Goal: Task Accomplishment & Management: Use online tool/utility

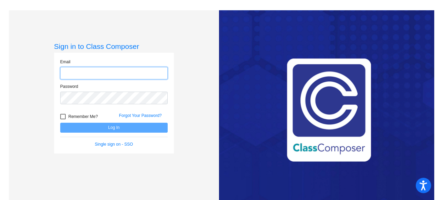
type input "[EMAIL_ADDRESS][DOMAIN_NAME]"
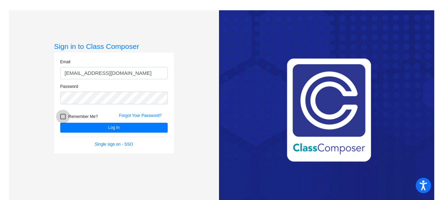
click at [62, 117] on div at bounding box center [62, 116] width 5 height 5
click at [63, 119] on input "Remember Me?" at bounding box center [63, 119] width 0 height 0
checkbox input "true"
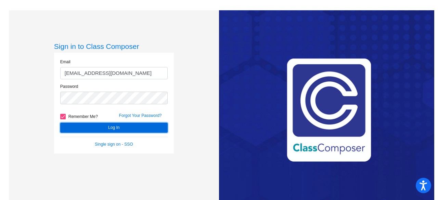
click at [86, 127] on button "Log In" at bounding box center [113, 128] width 107 height 10
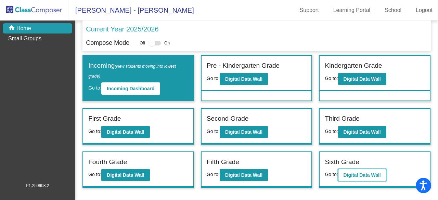
click at [362, 174] on b "Digital Data Wall" at bounding box center [361, 174] width 37 height 5
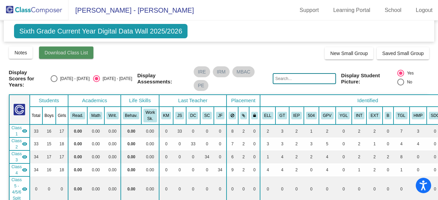
click at [79, 51] on span "Download Class List" at bounding box center [65, 52] width 43 height 5
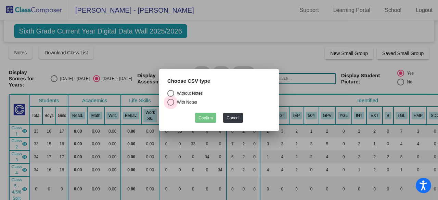
click at [171, 102] on div "Select an option" at bounding box center [170, 102] width 7 height 7
click at [171, 106] on input "With Notes" at bounding box center [170, 106] width 0 height 0
radio input "true"
click at [201, 115] on button "Confirm" at bounding box center [205, 118] width 21 height 10
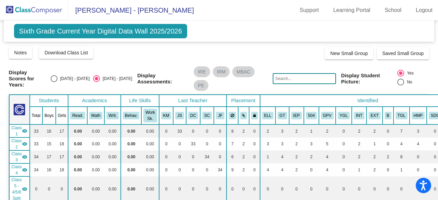
click at [25, 130] on mat-icon "visibility" at bounding box center [24, 130] width 5 height 5
click at [25, 130] on mat-icon "visibility_off" at bounding box center [24, 130] width 5 height 5
click at [16, 128] on span "Class 1" at bounding box center [17, 131] width 10 height 12
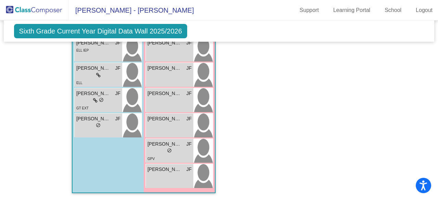
scroll to position [1028, 35]
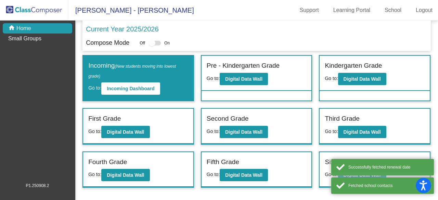
click at [329, 175] on span "Go to:" at bounding box center [330, 174] width 13 height 5
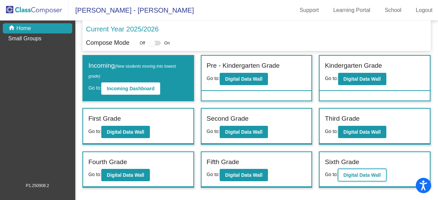
click at [355, 177] on button "Digital Data Wall" at bounding box center [362, 175] width 48 height 12
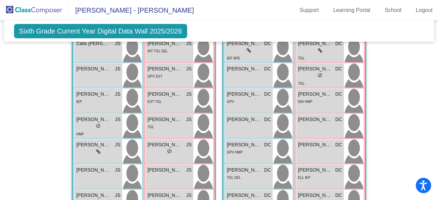
scroll to position [301, 0]
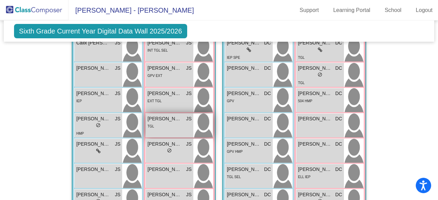
click at [188, 119] on span "JS" at bounding box center [188, 118] width 5 height 7
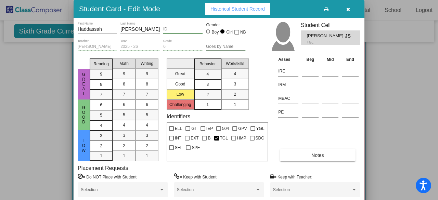
click at [419, 166] on div at bounding box center [219, 100] width 438 height 200
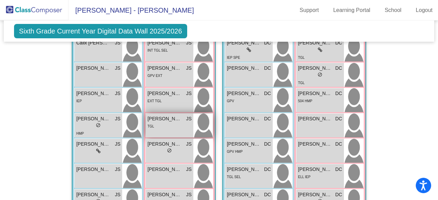
click at [193, 127] on img at bounding box center [202, 126] width 19 height 24
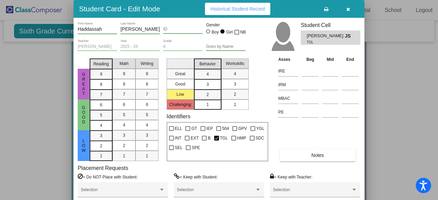
click at [410, 115] on div at bounding box center [219, 100] width 438 height 200
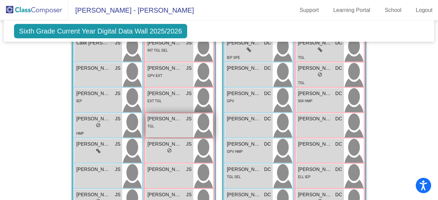
click at [167, 130] on div "Haddassah Granados JS lock do_not_disturb_alt TGL" at bounding box center [170, 126] width 48 height 24
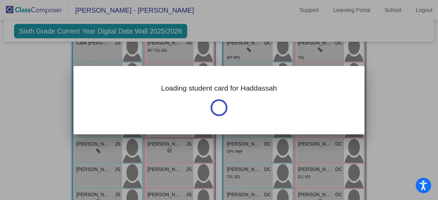
click at [167, 130] on div "Loading student card for Haddassah Notes Previous Year undefined - Last Edited:…" at bounding box center [219, 100] width 291 height 68
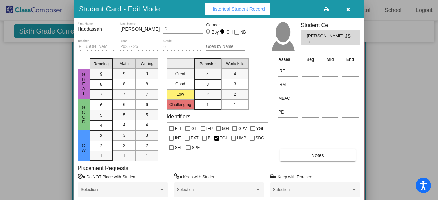
drag, startPoint x: 436, startPoint y: 72, endPoint x: 436, endPoint y: 93, distance: 20.2
click at [436, 93] on div at bounding box center [219, 100] width 438 height 200
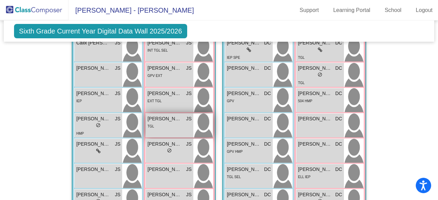
click at [159, 125] on div "TGL" at bounding box center [169, 125] width 44 height 7
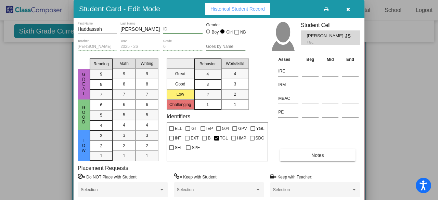
drag, startPoint x: 243, startPoint y: 172, endPoint x: 246, endPoint y: 164, distance: 8.3
click at [246, 165] on div "Placement Requests = Do NOT Place with Student: Selection = Keep with Student: …" at bounding box center [219, 184] width 282 height 38
click at [349, 6] on span "button" at bounding box center [348, 8] width 4 height 5
